Goal: Information Seeking & Learning: Learn about a topic

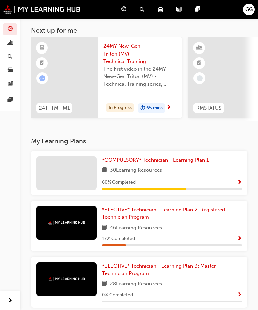
scroll to position [57, 0]
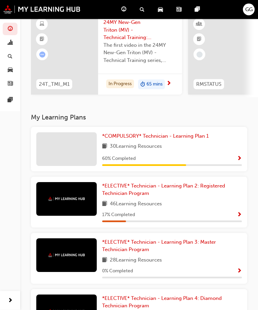
click at [237, 213] on span "Show Progress" at bounding box center [239, 215] width 5 height 6
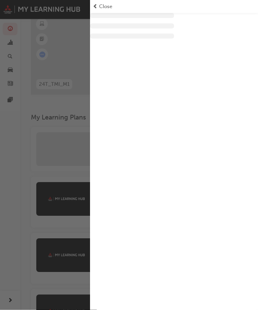
scroll to position [58, 0]
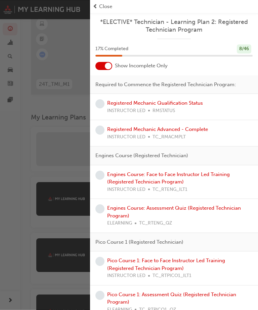
click at [106, 67] on div at bounding box center [108, 66] width 7 height 7
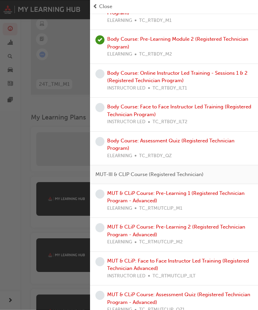
scroll to position [550, 0]
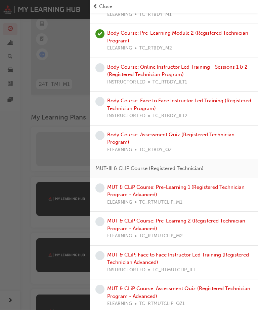
click at [223, 184] on link "MUT & CLiP Course: Pre-Learning 1 (Registered Technician Program - Advanced)" at bounding box center [176, 191] width 138 height 14
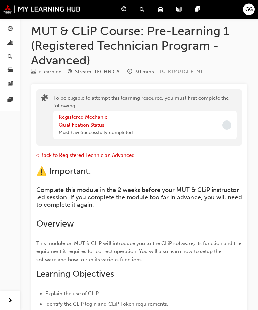
scroll to position [6, 0]
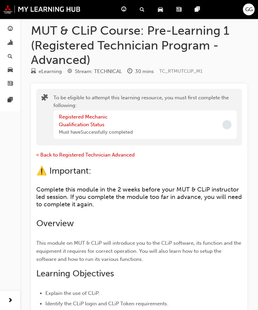
click at [223, 125] on div at bounding box center [227, 124] width 9 height 9
click at [222, 125] on div "Registered Mechanic Qualification Status Must have Successfully completed" at bounding box center [145, 125] width 184 height 29
click at [224, 126] on span "Incomplete" at bounding box center [227, 124] width 9 height 9
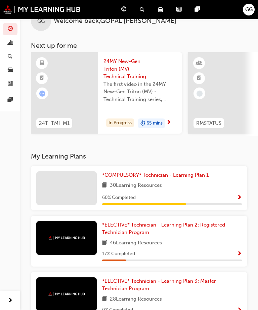
scroll to position [17, 0]
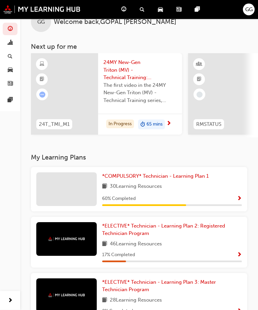
click at [180, 173] on span "*COMPULSORY* Technician - Learning Plan 1" at bounding box center [155, 176] width 107 height 6
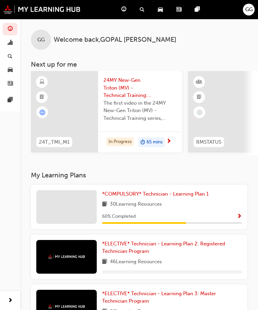
scroll to position [0, 128]
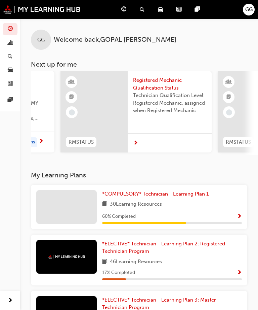
click at [139, 141] on div at bounding box center [170, 143] width 84 height 20
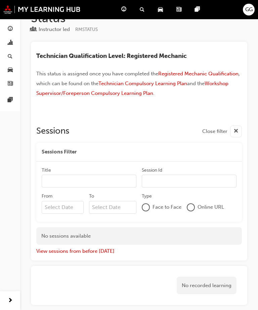
scroll to position [54, 0]
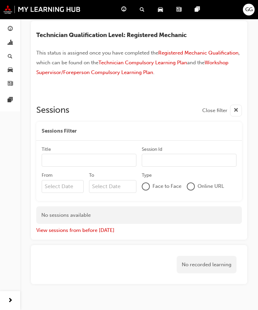
click at [195, 187] on div at bounding box center [191, 186] width 8 height 8
click at [194, 186] on div at bounding box center [191, 187] width 8 height 8
click at [192, 189] on div at bounding box center [190, 186] width 5 height 5
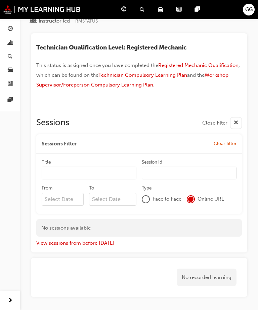
scroll to position [0, 0]
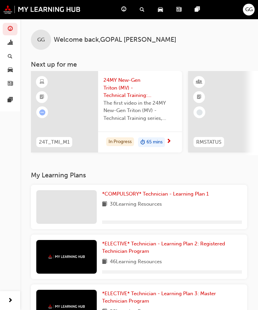
scroll to position [101, 0]
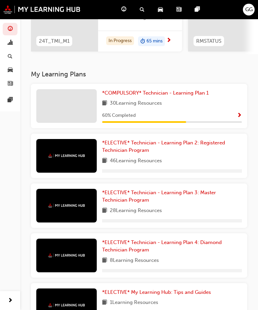
click at [181, 92] on span "*COMPULSORY* Technician - Learning Plan 1" at bounding box center [155, 93] width 107 height 6
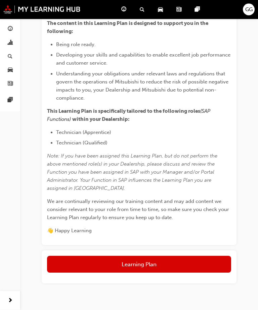
scroll to position [198, 0]
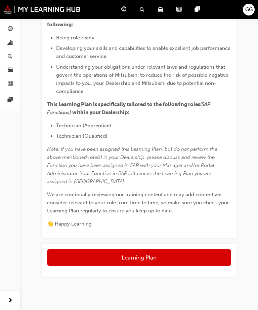
click at [194, 253] on button "Learning Plan" at bounding box center [139, 257] width 184 height 17
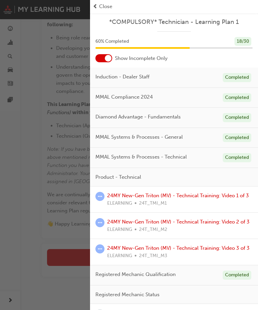
click at [106, 54] on div at bounding box center [103, 58] width 17 height 8
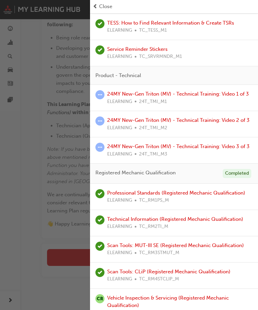
scroll to position [329, 0]
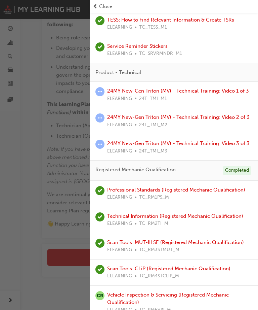
click at [210, 291] on link "Vehicle Inspection & Servicing (Registered Mechanic Qualification)" at bounding box center [168, 298] width 122 height 14
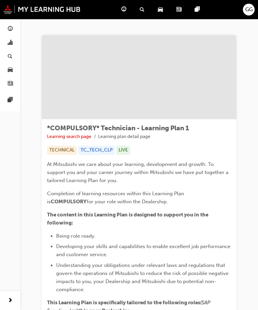
click at [126, 6] on div "Dashboard" at bounding box center [125, 10] width 18 height 14
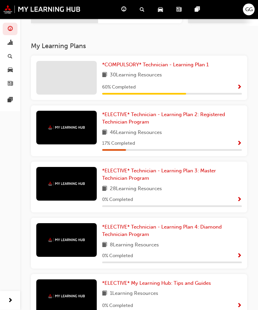
scroll to position [135, 0]
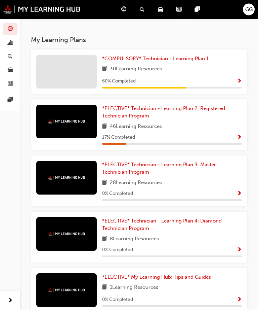
click at [207, 164] on span "*ELECTIVE* Technician - Learning Plan 3: Master Technician Program" at bounding box center [159, 169] width 114 height 14
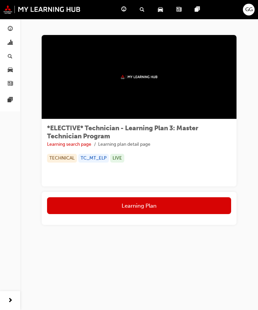
click at [197, 206] on button "Learning Plan" at bounding box center [139, 205] width 184 height 17
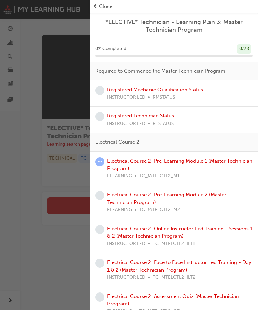
click at [187, 89] on link "Registered Mechanic Qualification Status" at bounding box center [155, 89] width 96 height 6
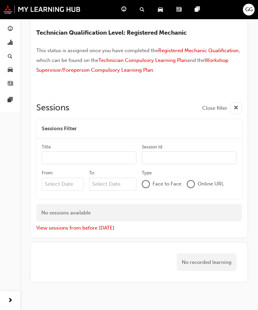
scroll to position [76, 0]
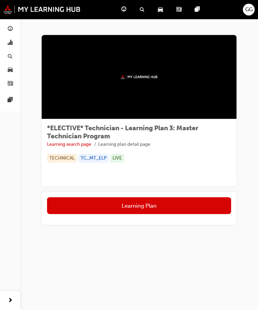
click at [202, 204] on button "Learning Plan" at bounding box center [139, 205] width 184 height 17
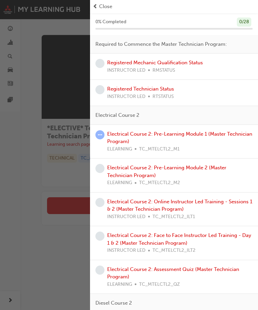
scroll to position [29, 0]
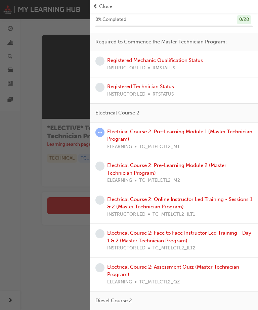
click at [216, 131] on link "Electrical Course 2: Pre-Learning Module 1 (Master Technician Program)" at bounding box center [179, 135] width 145 height 14
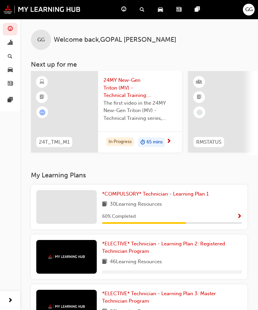
click at [33, 7] on img at bounding box center [41, 9] width 77 height 9
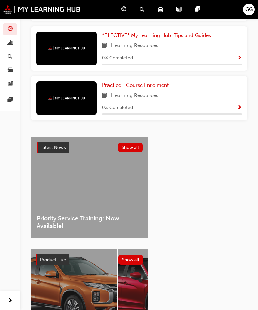
scroll to position [408, 0]
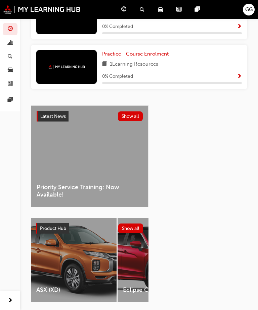
click at [99, 255] on div "ASX (XD)" at bounding box center [74, 260] width 86 height 84
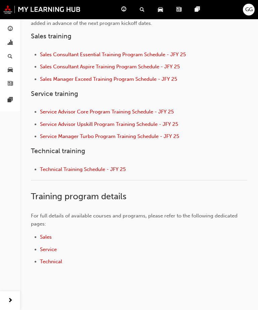
scroll to position [260, 0]
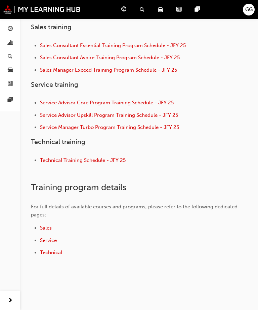
click at [53, 160] on span "Technical Training Schedule - JFY 25" at bounding box center [83, 160] width 86 height 6
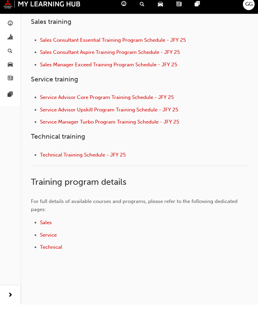
scroll to position [119, 0]
